Goal: Find specific page/section: Locate a particular part of the current website

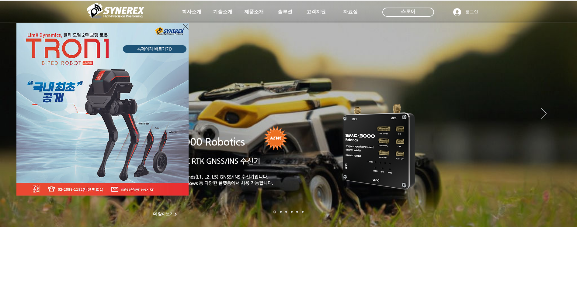
click at [184, 26] on icon "사이트로 돌아가기" at bounding box center [186, 27] width 6 height 8
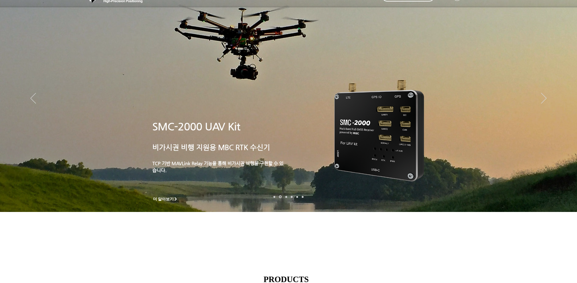
scroll to position [30, 0]
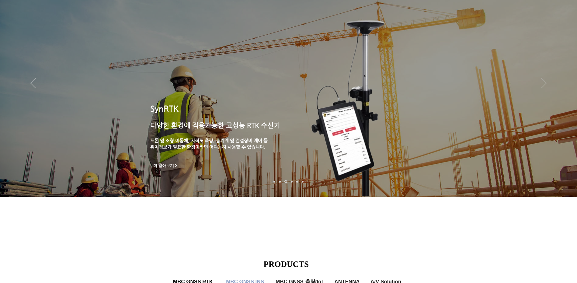
click at [543, 84] on icon "다음" at bounding box center [543, 83] width 5 height 11
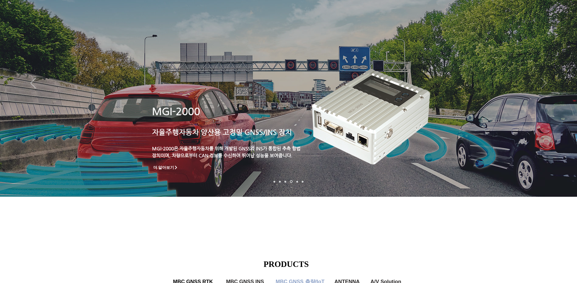
click at [543, 84] on icon "다음" at bounding box center [543, 83] width 5 height 11
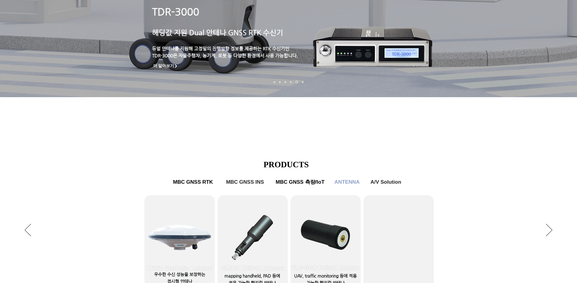
scroll to position [185, 0]
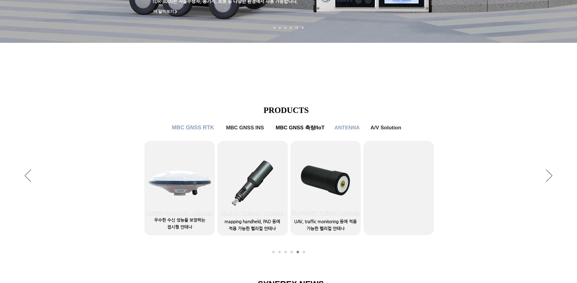
click at [197, 131] on span "MBC GNSS RTK" at bounding box center [193, 128] width 42 height 6
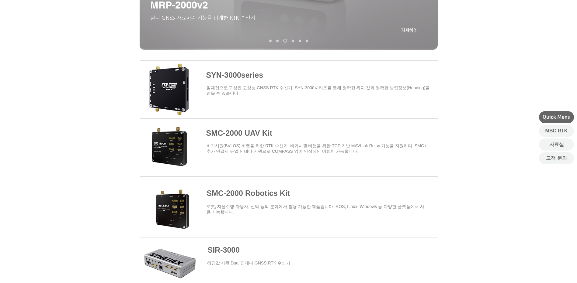
scroll to position [213, 0]
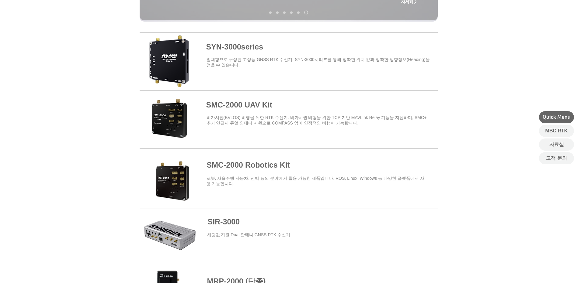
click at [252, 169] on span at bounding box center [289, 176] width 298 height 53
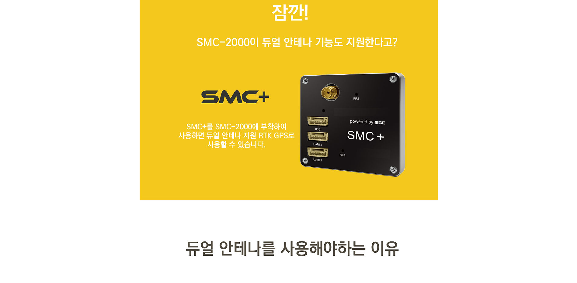
scroll to position [2493, 0]
